Goal: Check status: Check status

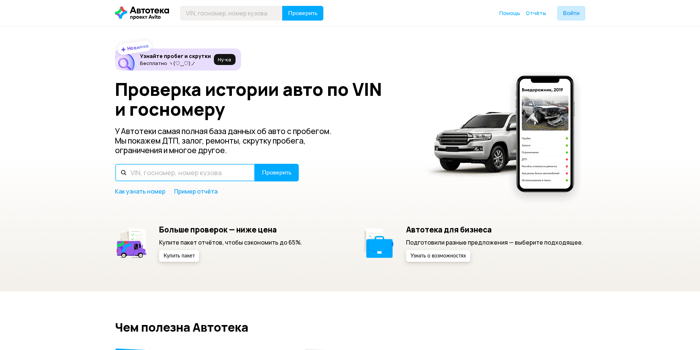
click at [225, 176] on input "text" at bounding box center [185, 173] width 140 height 18
paste input "JN1BCNV36U045010B"
type input "JN1BCNV36U045010B"
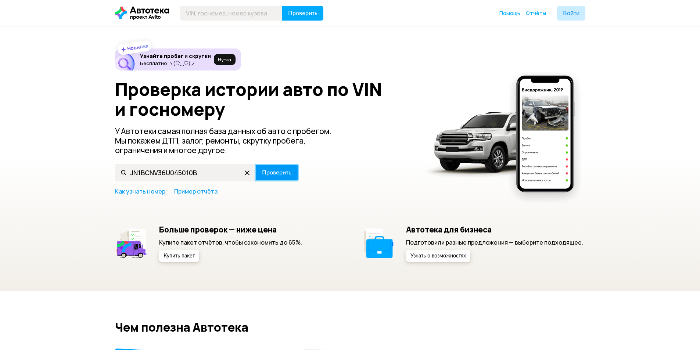
click at [279, 173] on span "Проверить" at bounding box center [276, 173] width 29 height 6
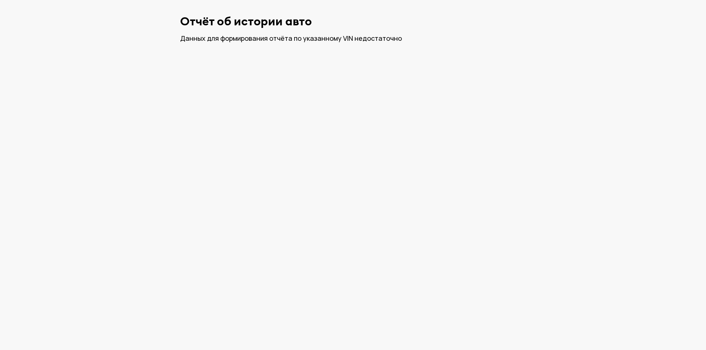
click at [299, 43] on div "Отчёт об истории авто Данных для формирования отчёта по указанному VIN недостат…" at bounding box center [352, 29] width 353 height 58
click at [300, 40] on div "Данных для формирования отчёта по указанному VIN недостаточно" at bounding box center [352, 38] width 345 height 9
click at [304, 40] on div "Данных для формирования отчёта по указанному VIN недостаточно" at bounding box center [352, 38] width 345 height 9
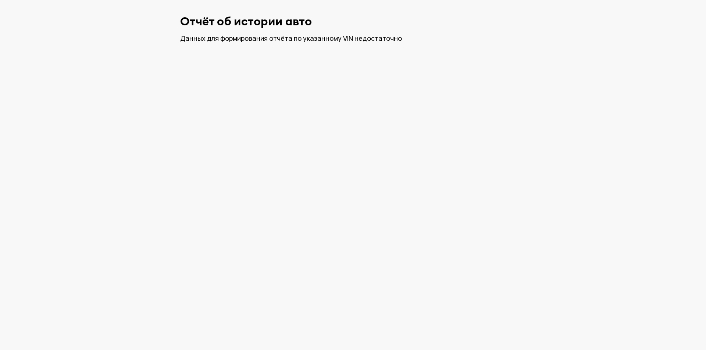
click at [321, 45] on div "Отчёт об истории авто Данных для формирования отчёта по указанному VIN недостат…" at bounding box center [352, 29] width 353 height 58
click at [319, 39] on div "Данных для формирования отчёта по указанному VIN недостаточно" at bounding box center [352, 38] width 345 height 9
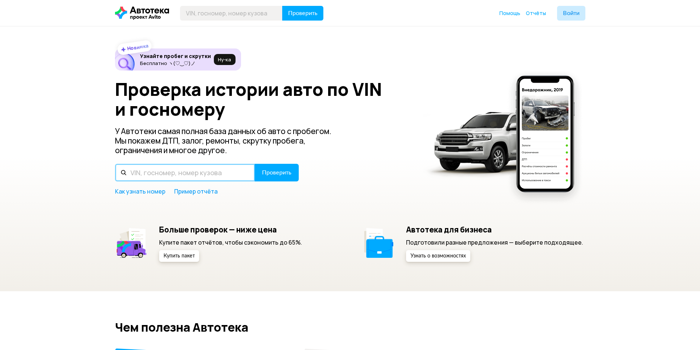
click at [190, 171] on input "text" at bounding box center [185, 173] width 140 height 18
type input "Р012ЕС07"
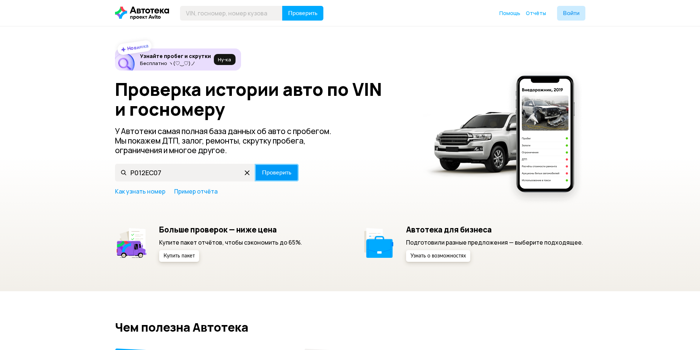
click at [282, 172] on span "Проверить" at bounding box center [276, 173] width 29 height 6
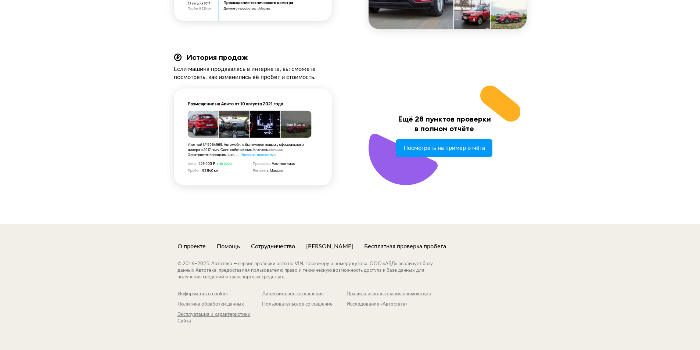
scroll to position [793, 0]
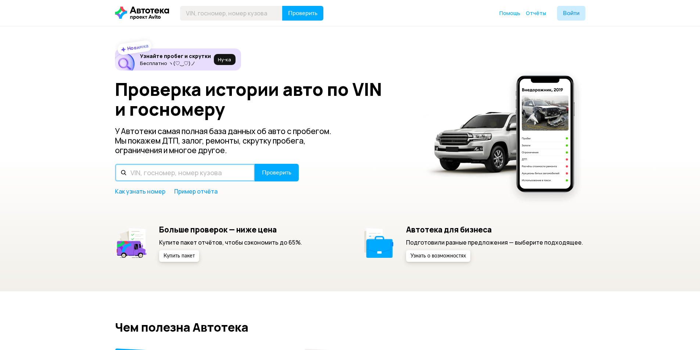
click at [187, 172] on input "text" at bounding box center [185, 173] width 140 height 18
